Goal: Transaction & Acquisition: Download file/media

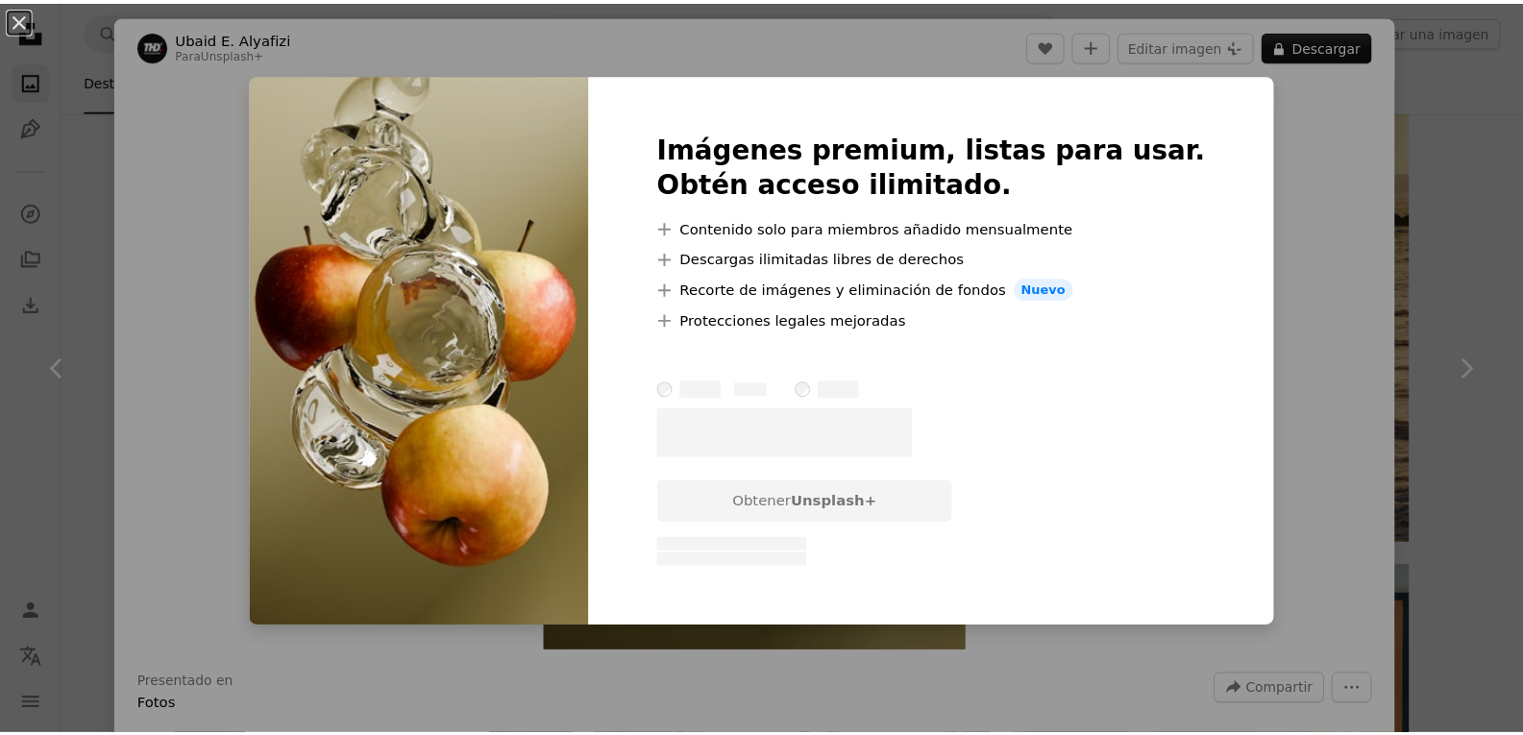
scroll to position [3803, 0]
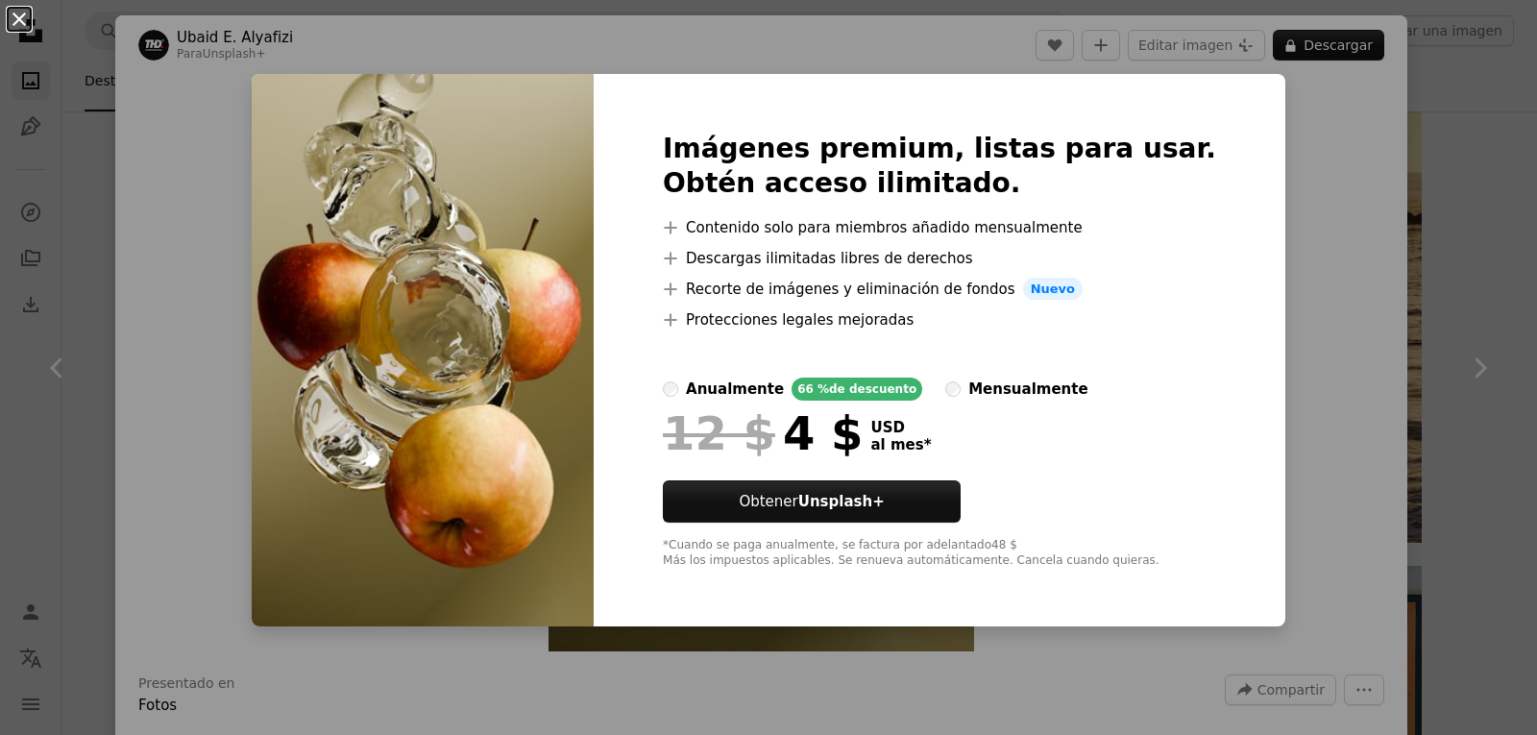
click at [19, 21] on button "An X shape" at bounding box center [19, 19] width 23 height 23
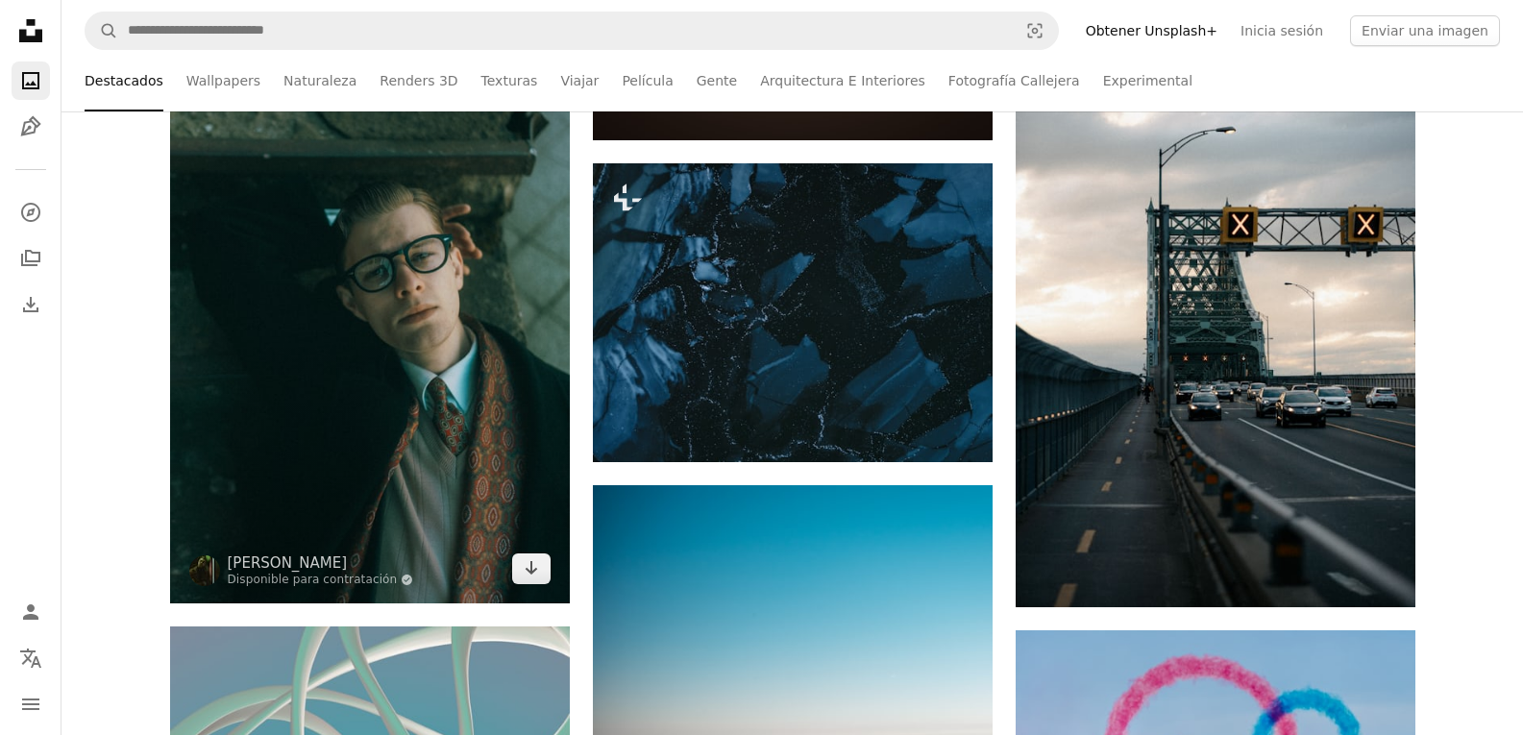
scroll to position [7480, 0]
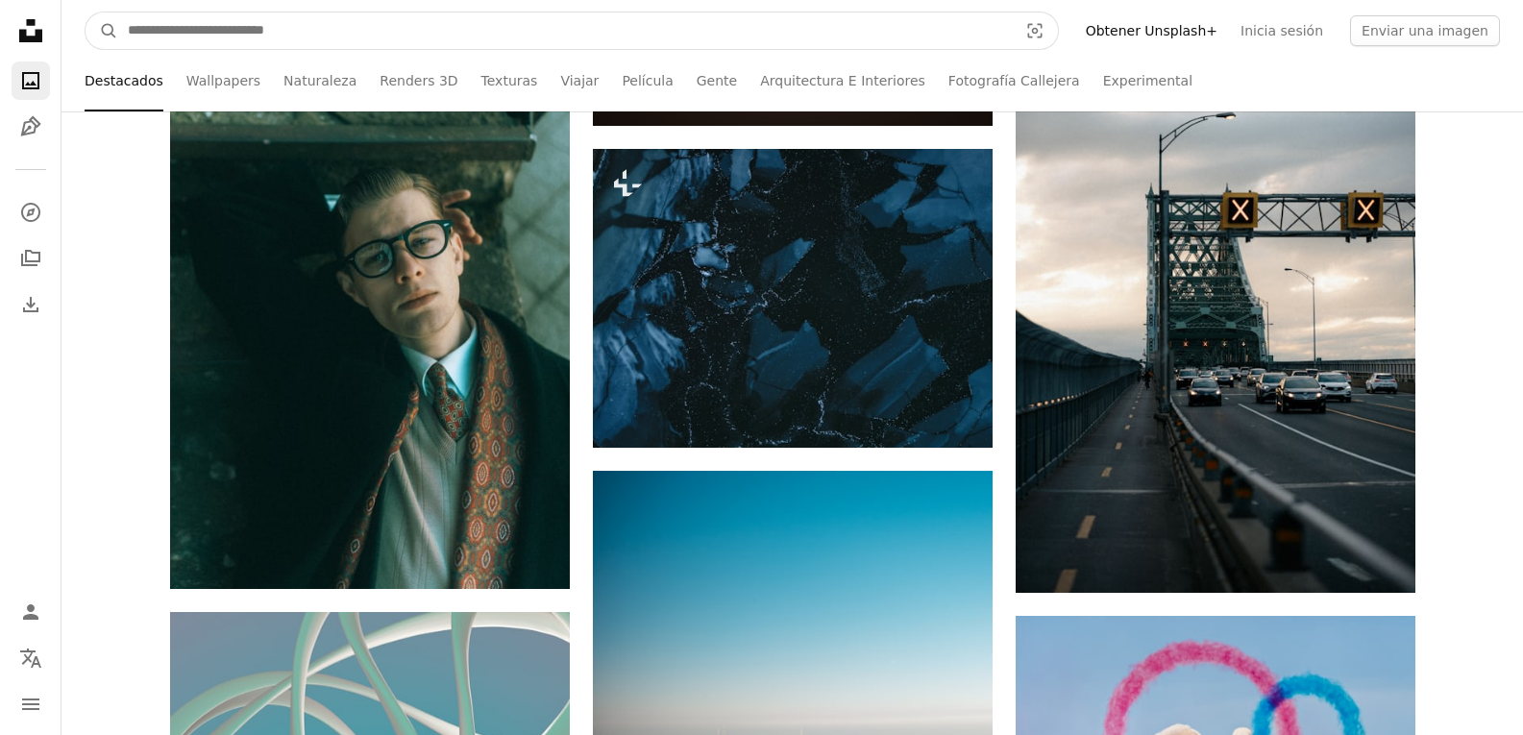
click at [202, 31] on input "Encuentra imágenes en todo el sitio" at bounding box center [564, 30] width 893 height 37
type input "*******"
click button "A magnifying glass" at bounding box center [101, 30] width 33 height 37
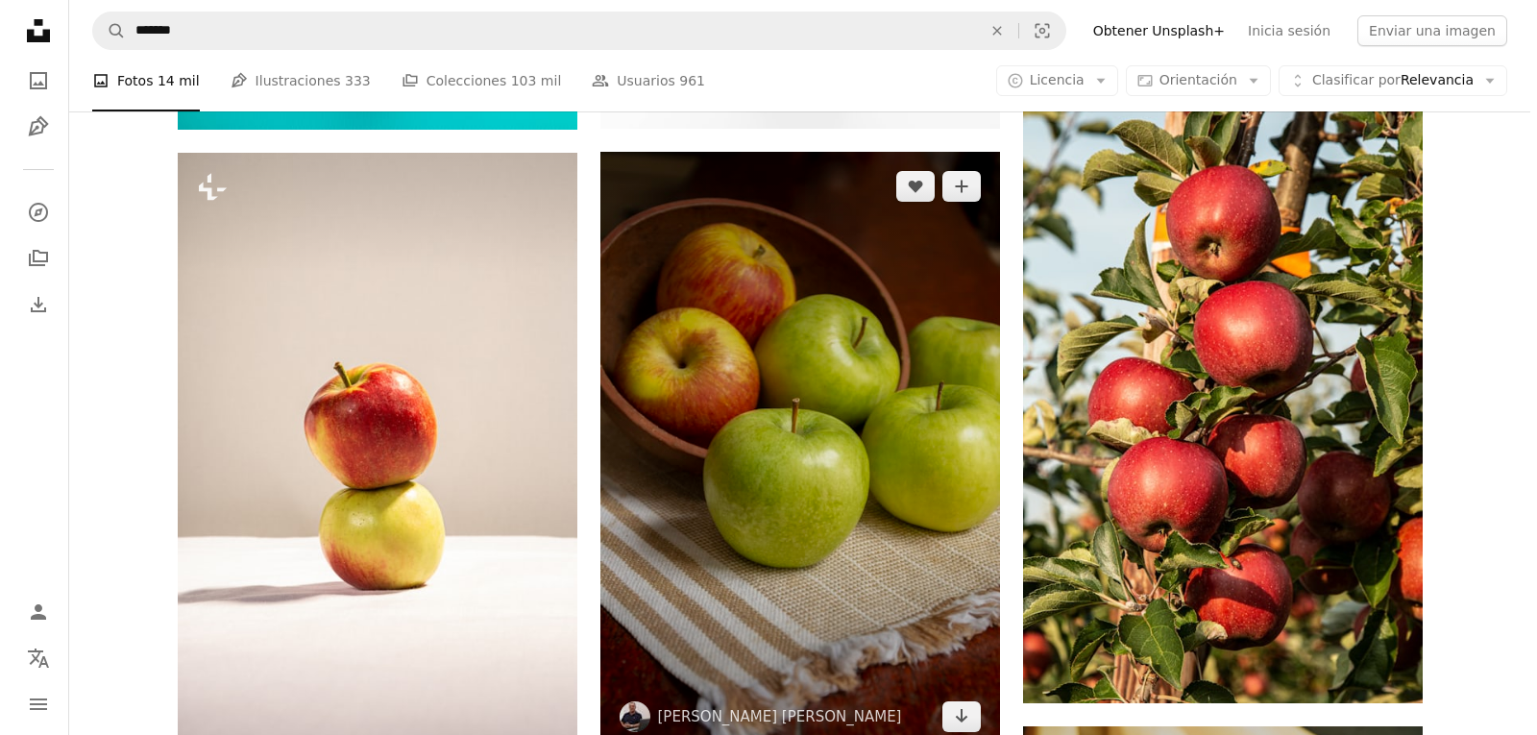
scroll to position [1823, 0]
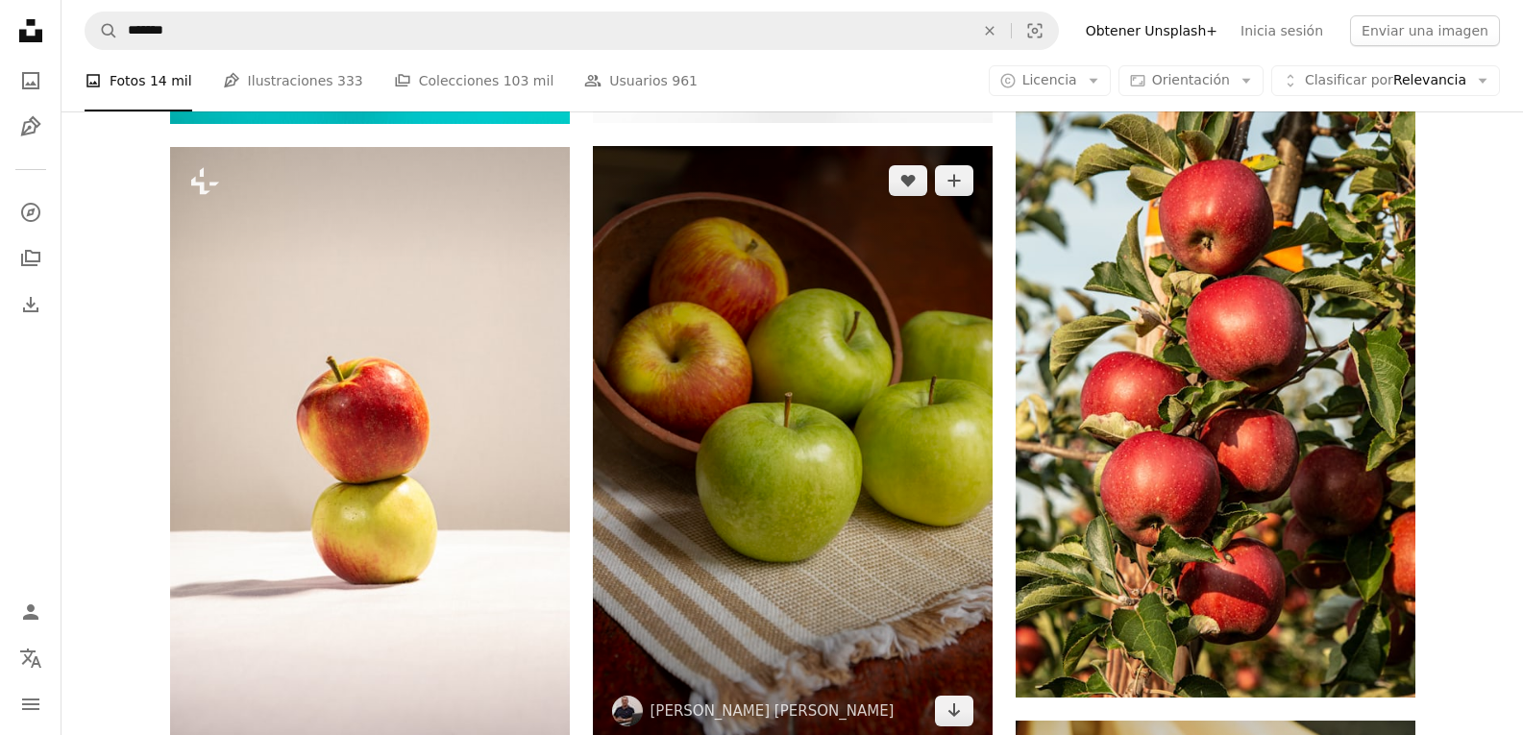
click at [840, 369] on img at bounding box center [793, 445] width 400 height 599
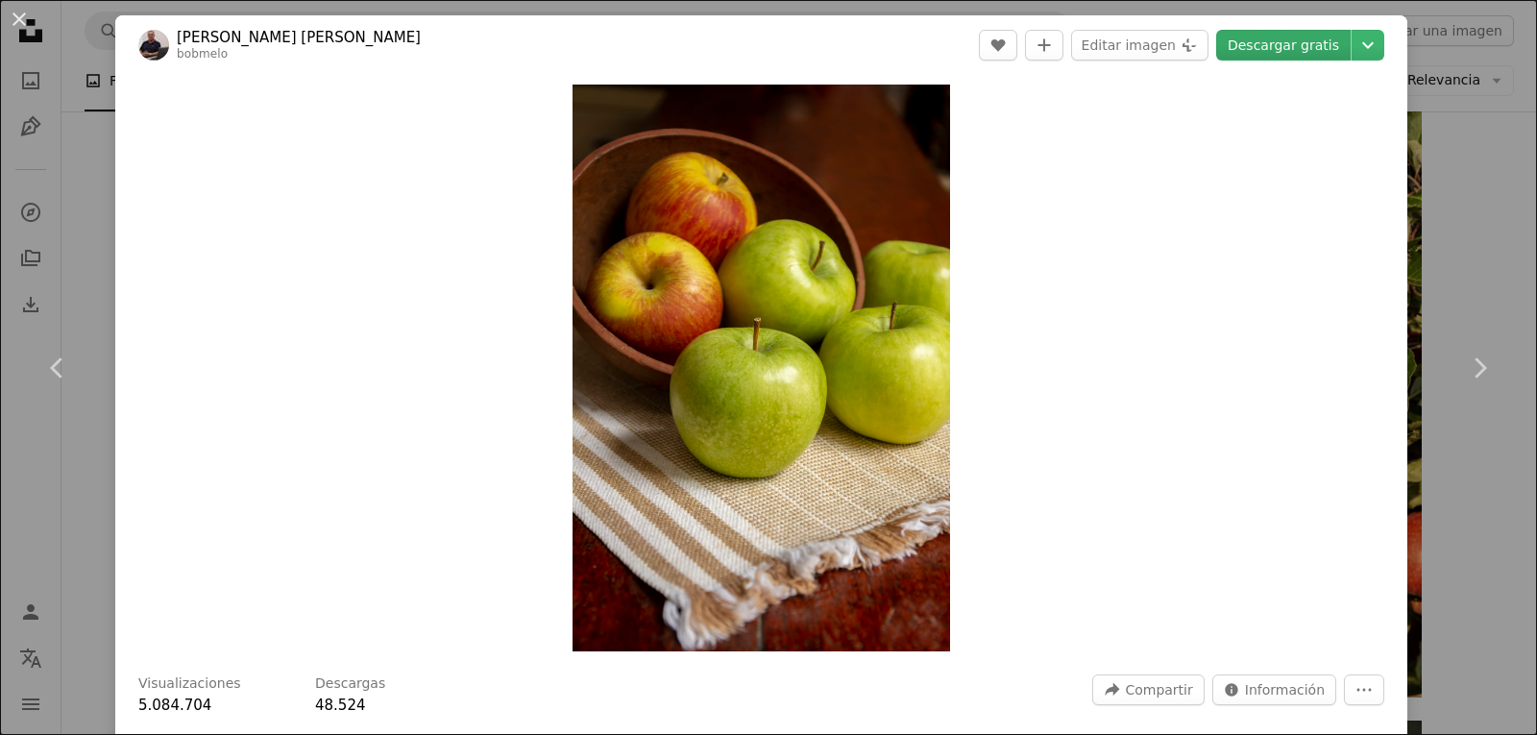
click at [1259, 51] on link "Descargar gratis" at bounding box center [1283, 45] width 134 height 31
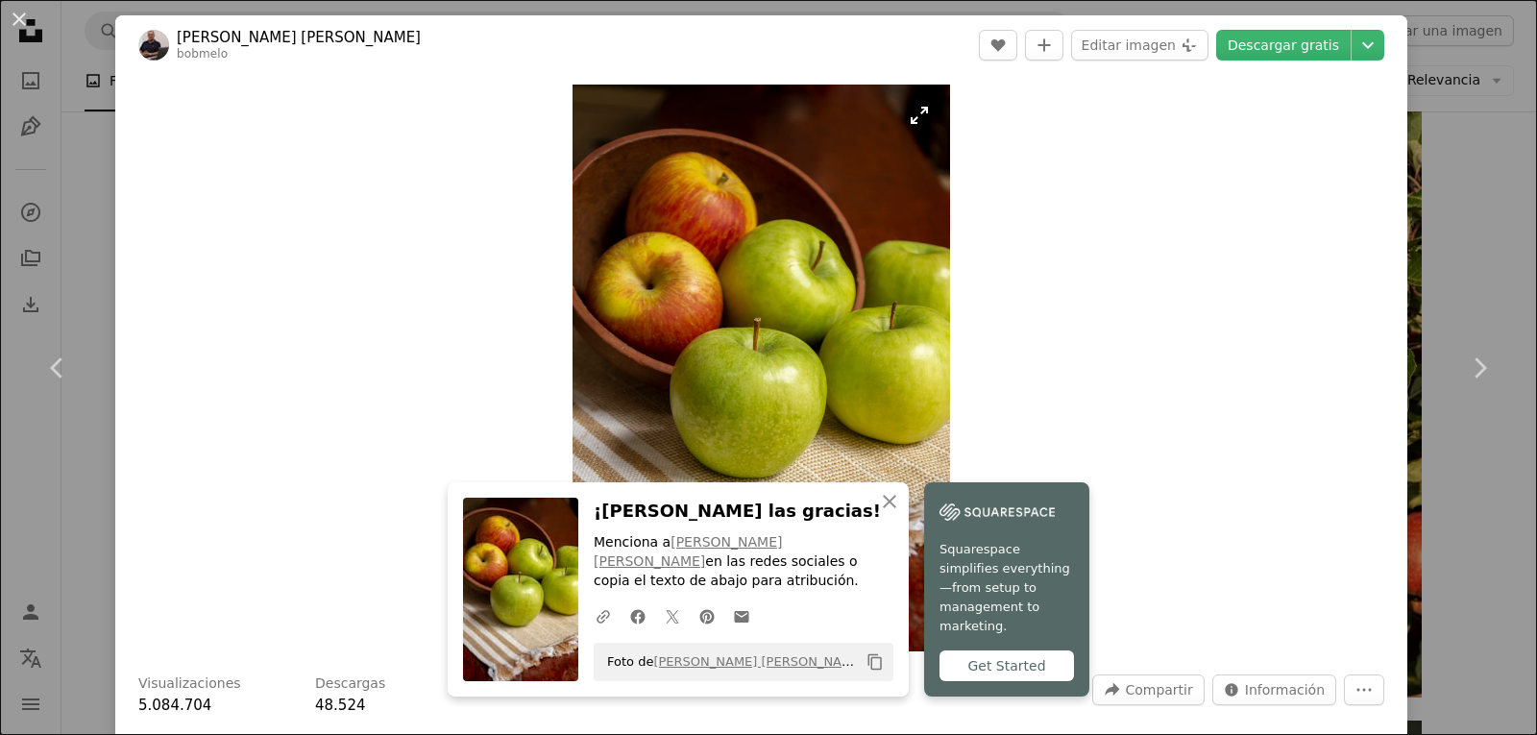
click at [846, 322] on img "Ampliar en esta imagen" at bounding box center [762, 368] width 378 height 567
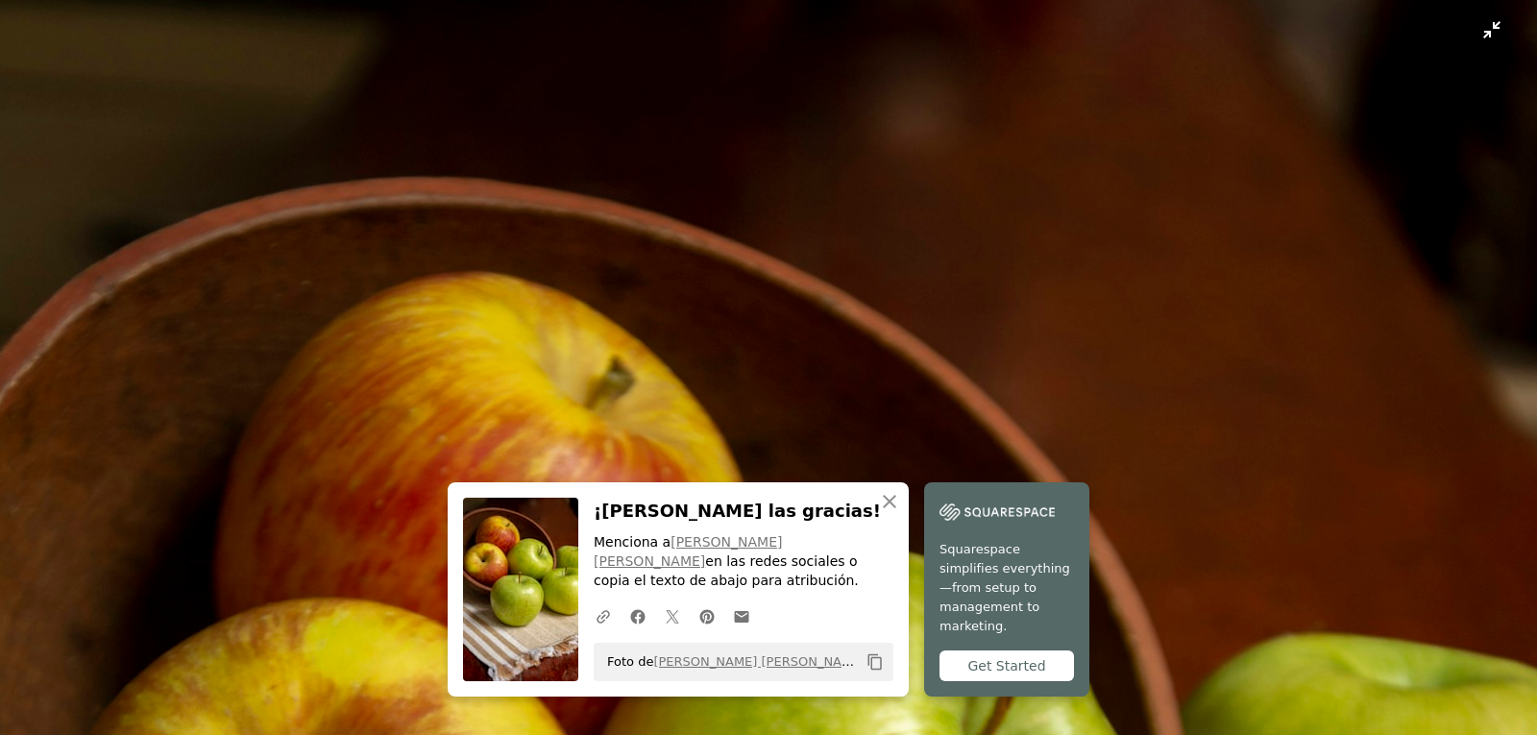
scroll to position [766, 0]
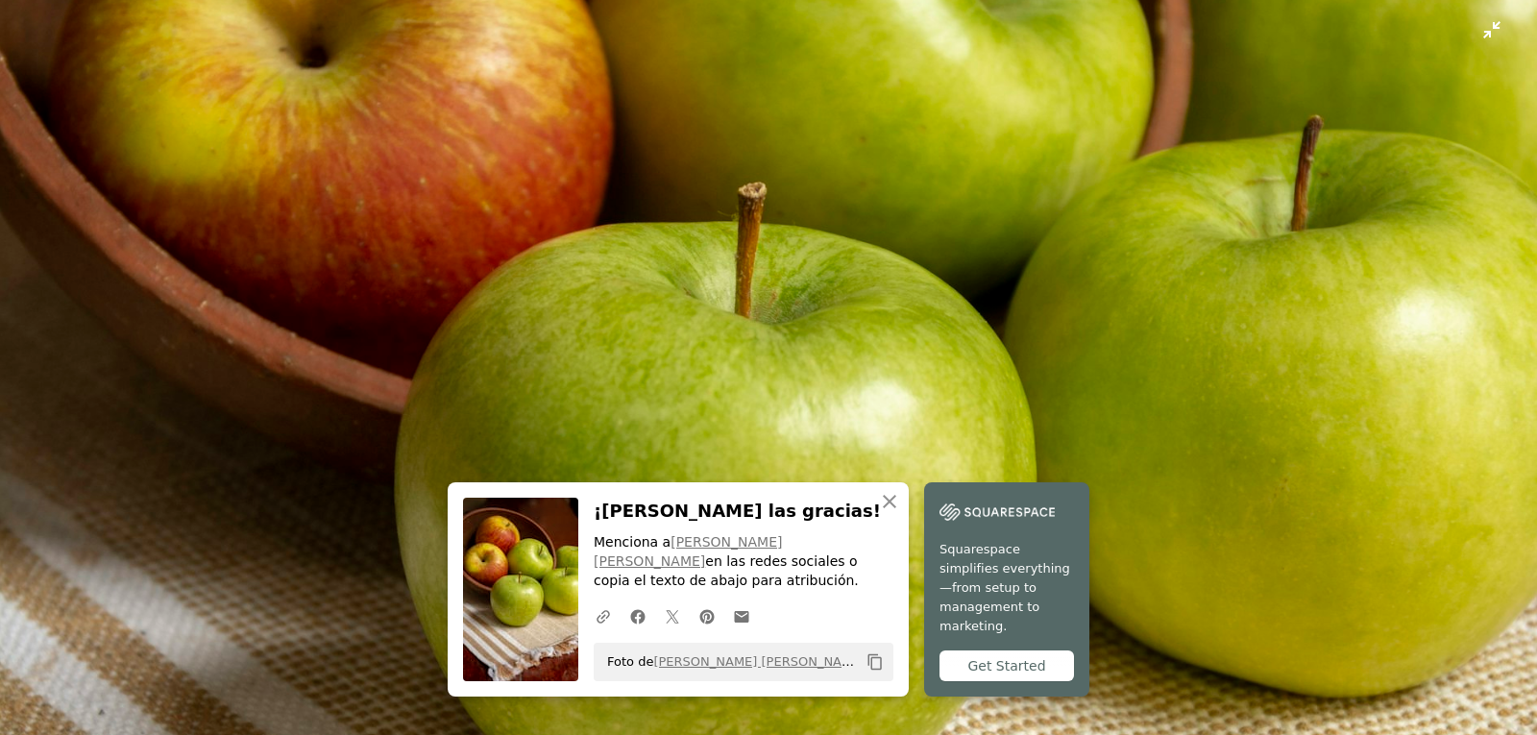
click at [952, 264] on img "Reducir el zoom en esta imagen" at bounding box center [768, 387] width 1539 height 2308
